Goal: Transaction & Acquisition: Purchase product/service

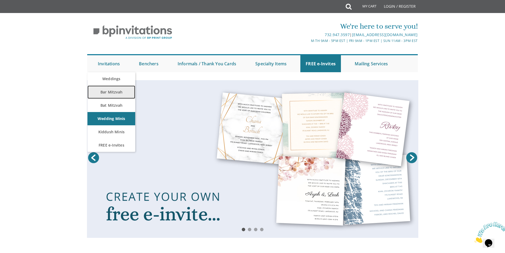
click at [108, 92] on link "Bar Mitzvah" at bounding box center [112, 91] width 48 height 13
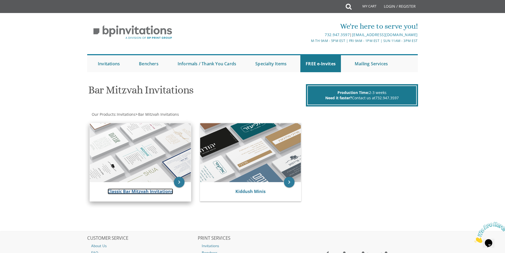
click at [130, 189] on link "Classic Bar Mitzvah Invitations" at bounding box center [141, 191] width 66 height 6
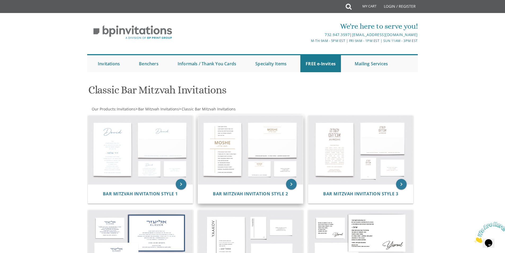
click at [220, 159] on img at bounding box center [250, 149] width 105 height 69
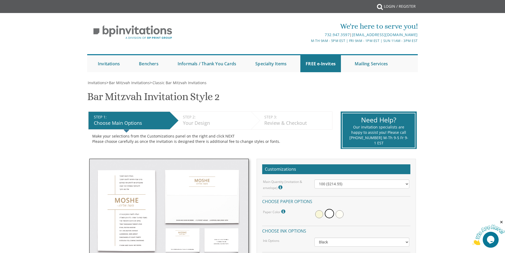
scroll to position [53, 0]
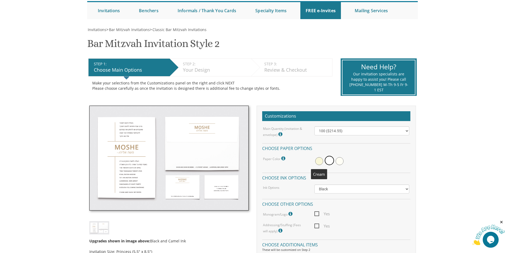
click at [318, 162] on span at bounding box center [319, 161] width 8 height 8
click at [329, 160] on span at bounding box center [330, 161] width 8 height 8
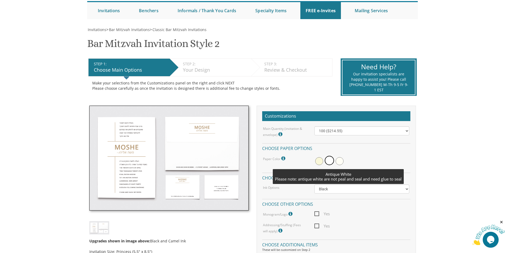
click at [339, 160] on span at bounding box center [340, 161] width 8 height 8
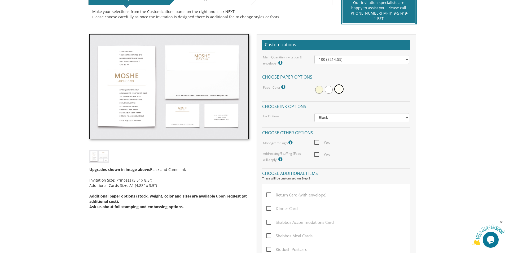
scroll to position [159, 0]
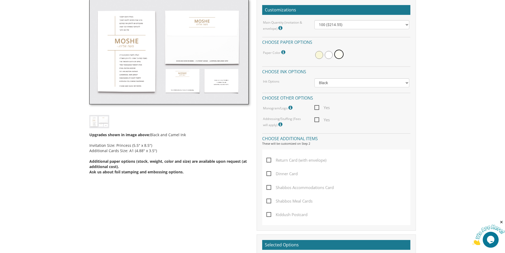
click at [316, 107] on span "Yes" at bounding box center [322, 107] width 15 height 7
click at [316, 107] on input "Yes" at bounding box center [316, 106] width 3 height 3
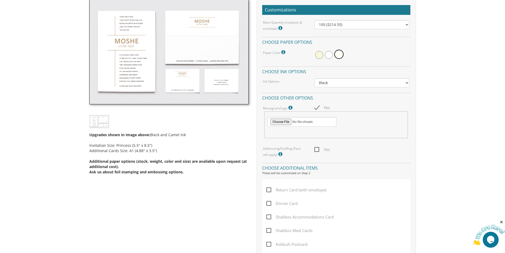
click at [317, 108] on span "Yes" at bounding box center [322, 107] width 15 height 7
click at [317, 108] on input "Yes" at bounding box center [316, 106] width 3 height 3
checkbox input "false"
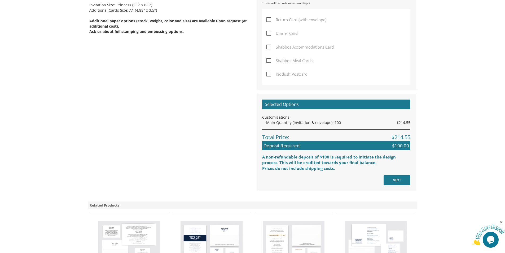
scroll to position [318, 0]
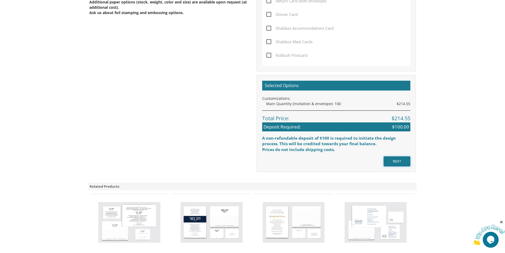
click at [395, 161] on input "NEXT" at bounding box center [397, 161] width 27 height 10
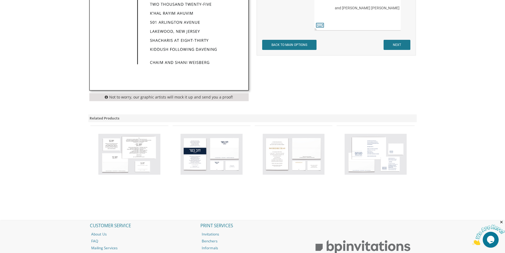
scroll to position [238, 0]
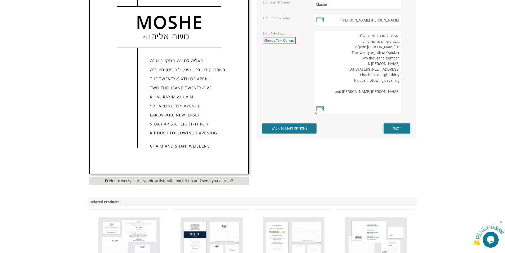
click at [397, 128] on input "NEXT" at bounding box center [397, 128] width 27 height 10
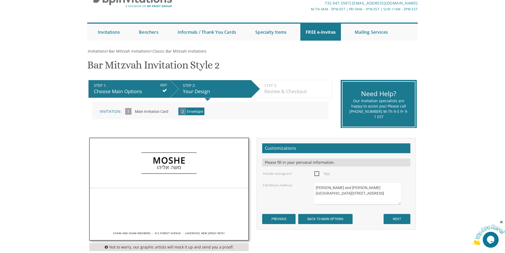
scroll to position [106, 0]
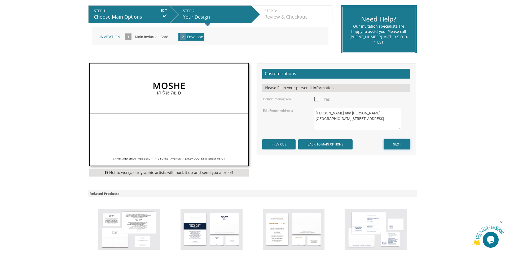
click at [399, 145] on input "NEXT" at bounding box center [397, 144] width 27 height 10
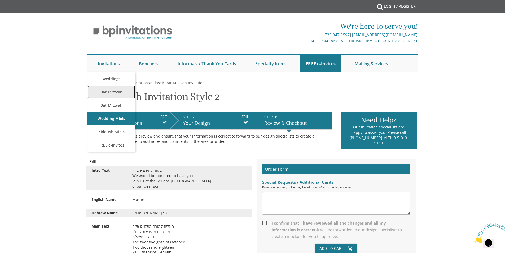
click at [114, 97] on link "Bar Mitzvah" at bounding box center [112, 91] width 48 height 13
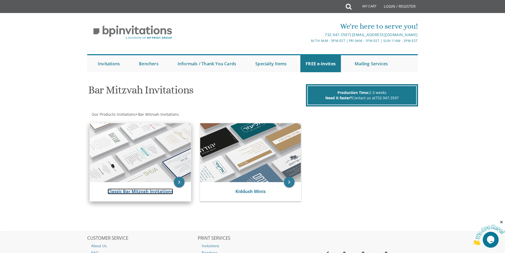
click at [152, 190] on link "Classic Bar Mitzvah Invitations" at bounding box center [141, 191] width 66 height 6
